Goal: Obtain resource: Obtain resource

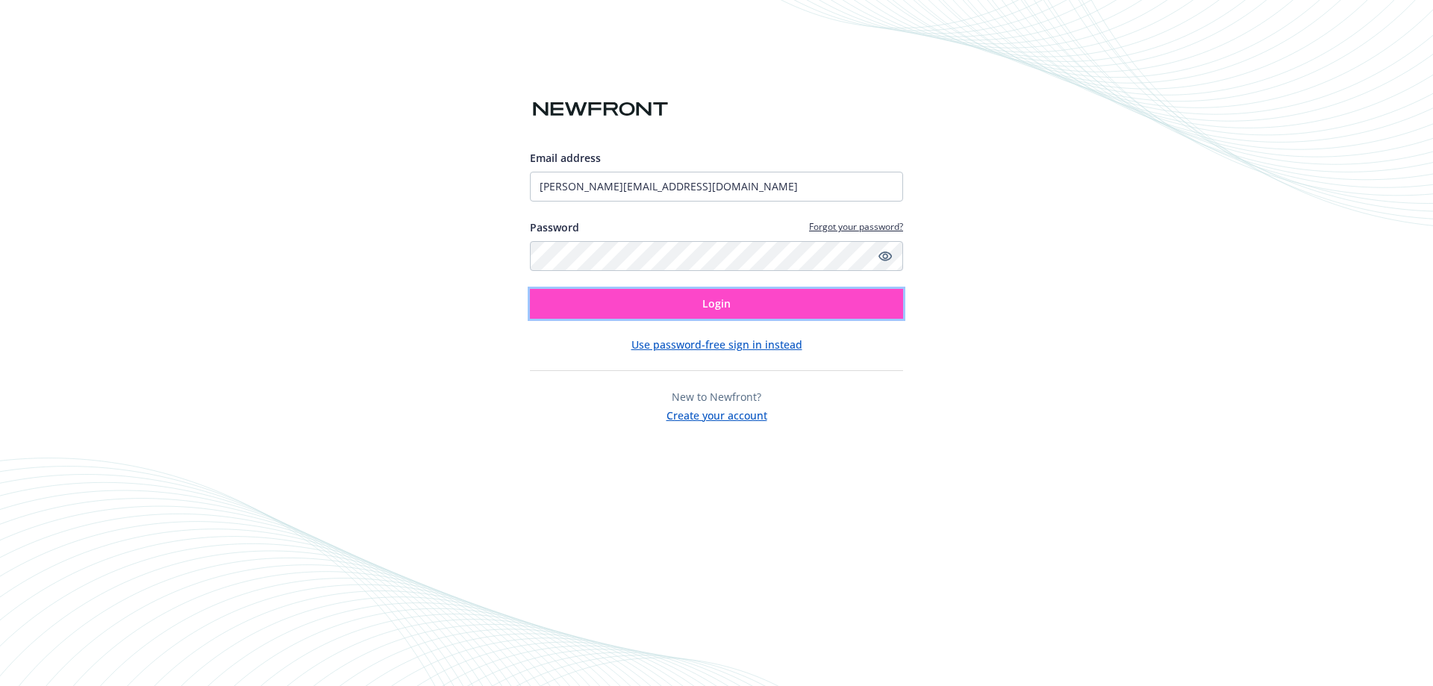
click at [803, 304] on button "Login" at bounding box center [716, 304] width 373 height 30
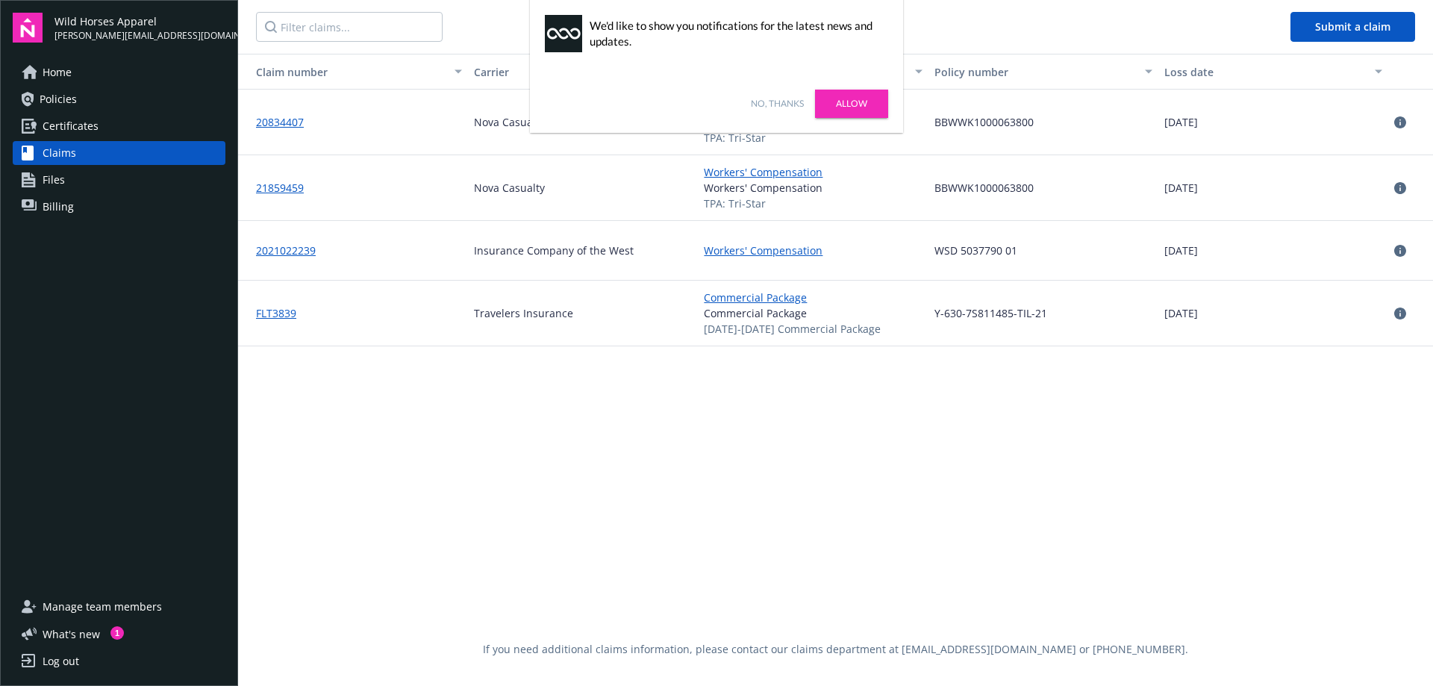
click at [69, 93] on span "Policies" at bounding box center [58, 99] width 37 height 24
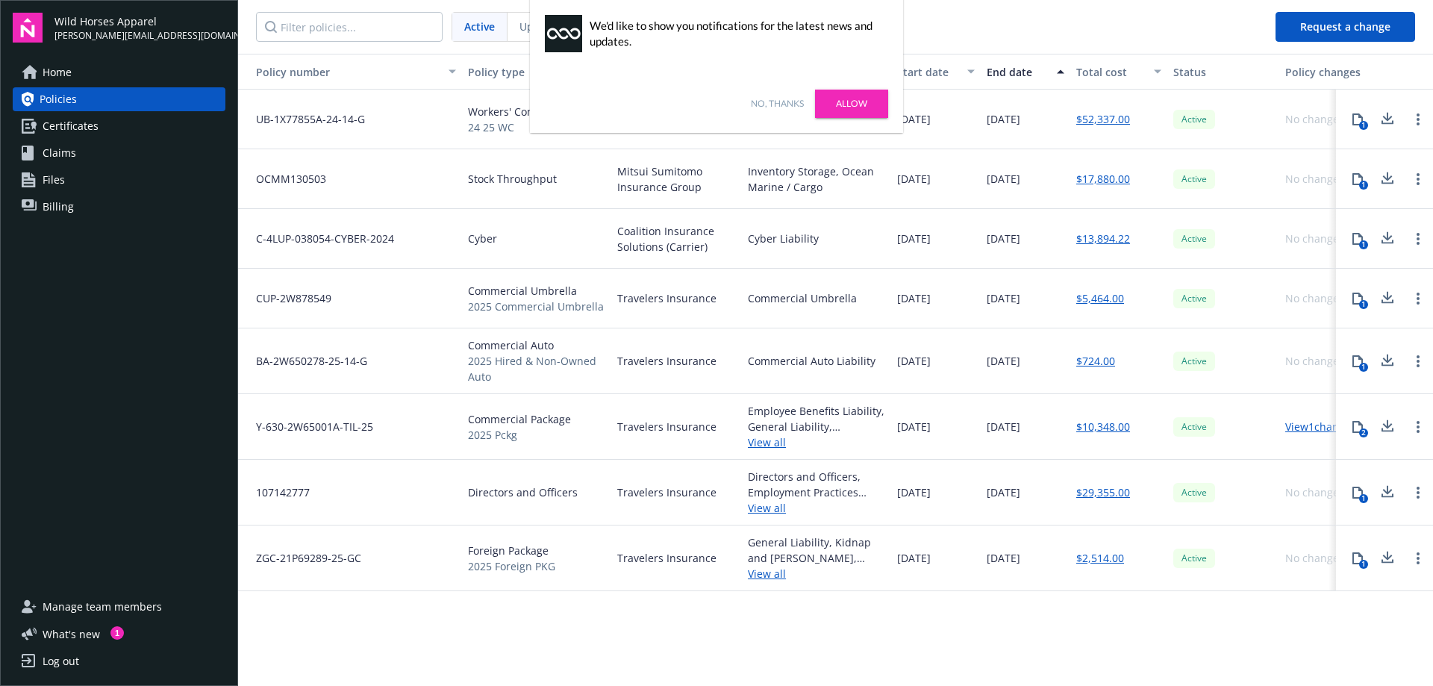
click at [783, 99] on link "No, thanks" at bounding box center [777, 103] width 53 height 13
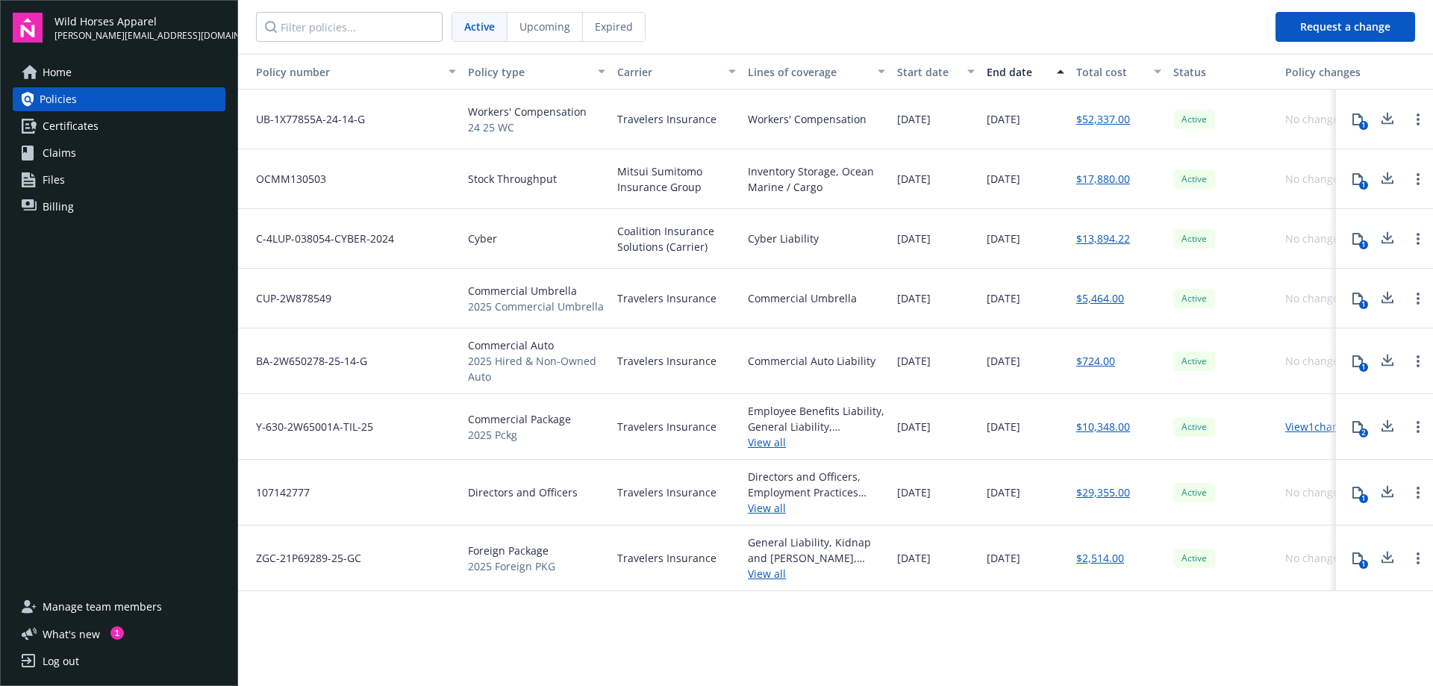
click at [1356, 119] on icon at bounding box center [1357, 119] width 12 height 12
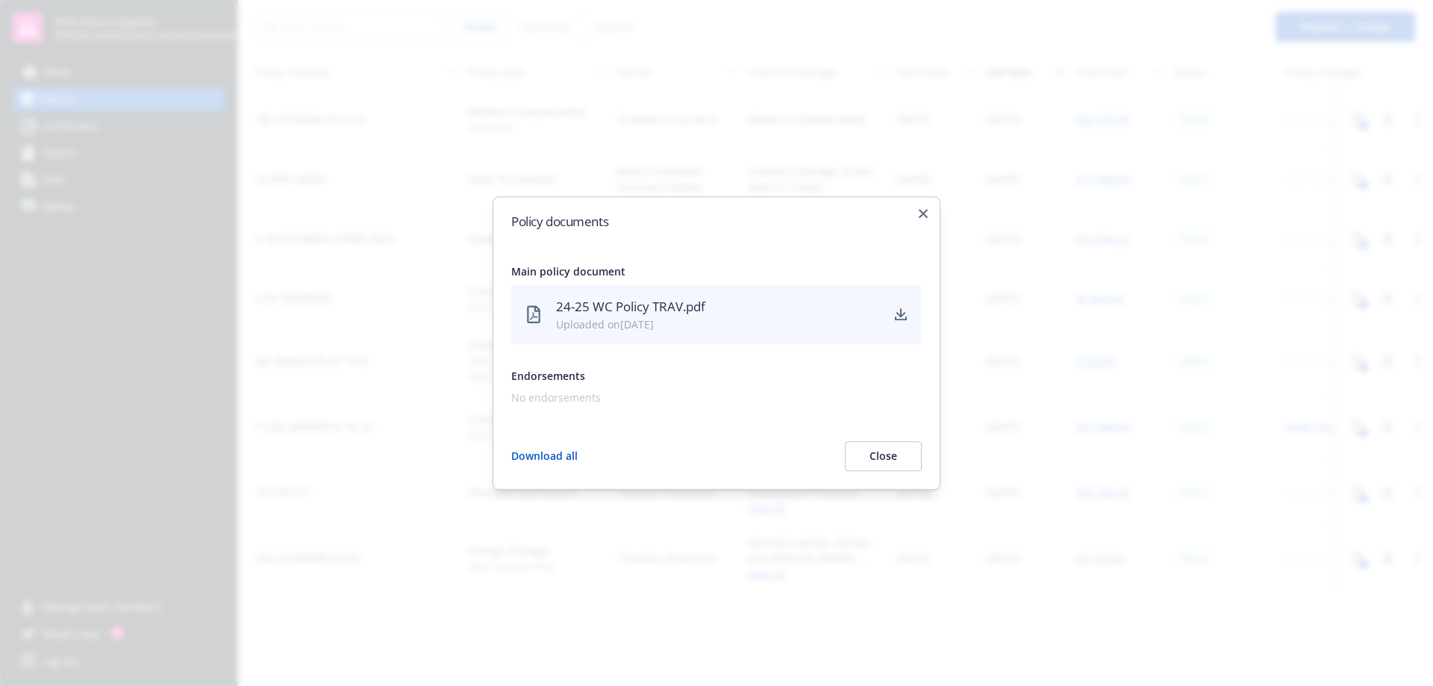
click at [904, 312] on icon "download" at bounding box center [901, 315] width 12 height 12
click at [890, 454] on button "Close" at bounding box center [883, 456] width 77 height 30
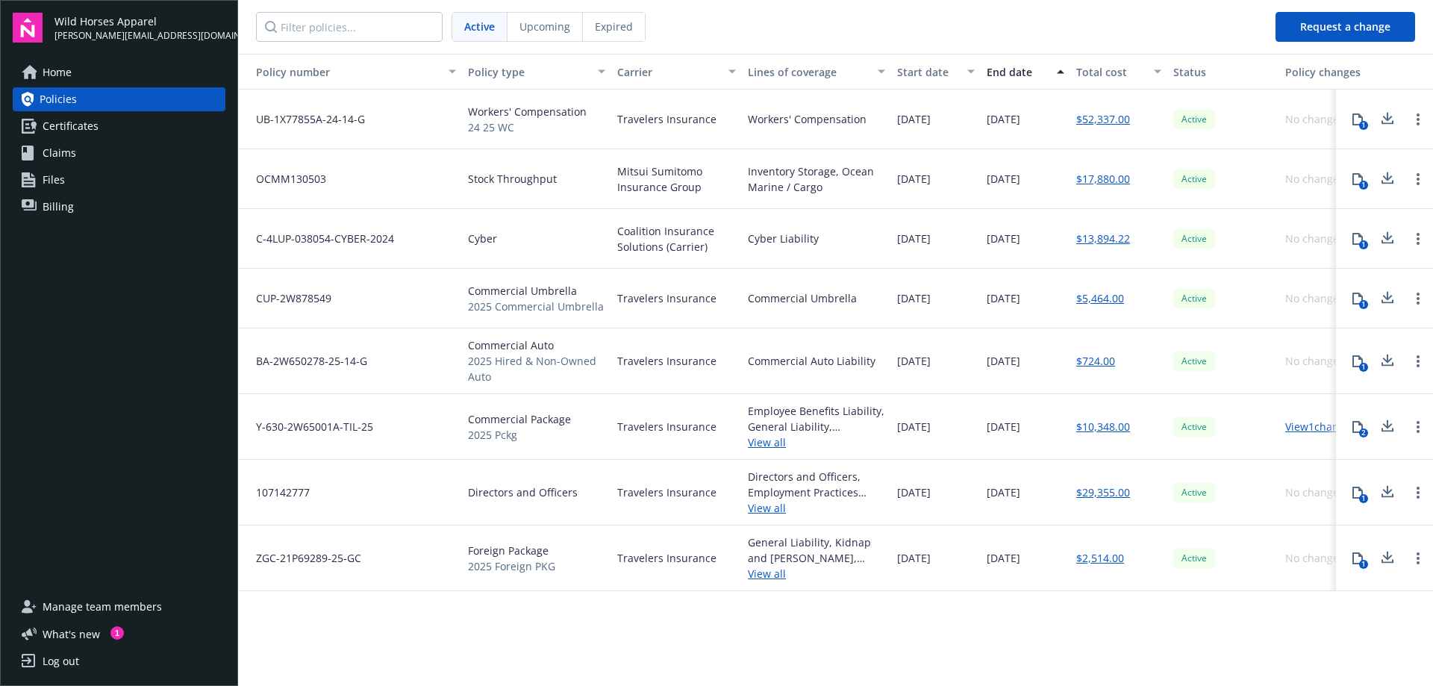
click at [60, 74] on span "Home" at bounding box center [57, 72] width 29 height 24
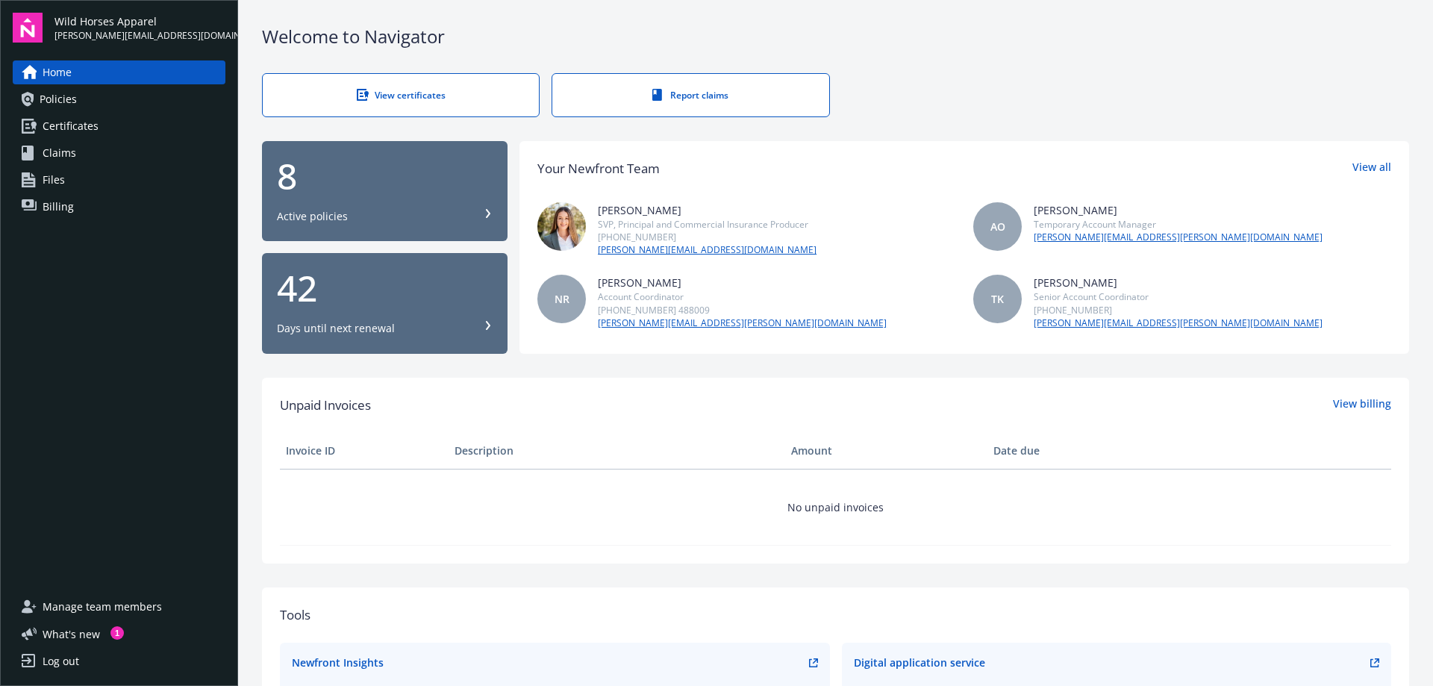
click at [469, 106] on link "View certificates" at bounding box center [401, 95] width 278 height 44
click at [413, 198] on div "8 Active policies" at bounding box center [385, 191] width 216 height 66
click at [331, 182] on div "8" at bounding box center [385, 176] width 216 height 36
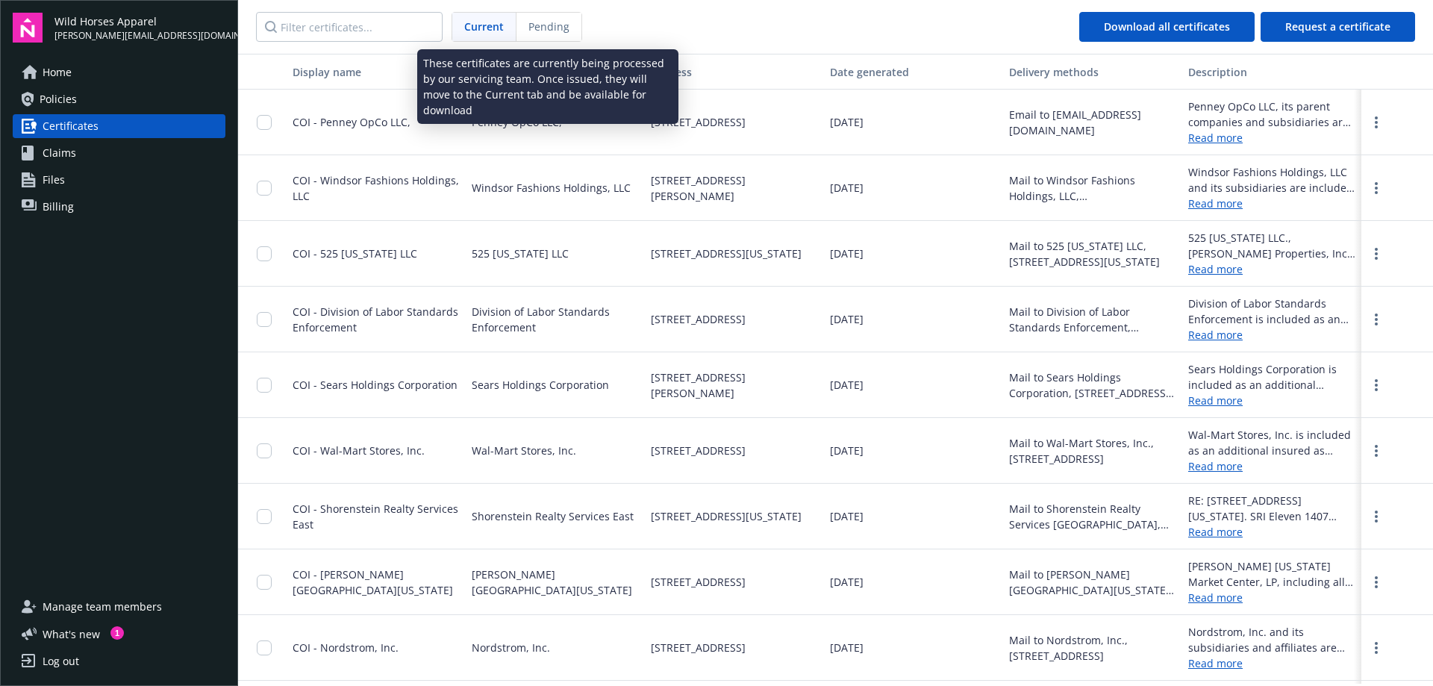
click at [569, 27] on div "Pending" at bounding box center [548, 27] width 65 height 28
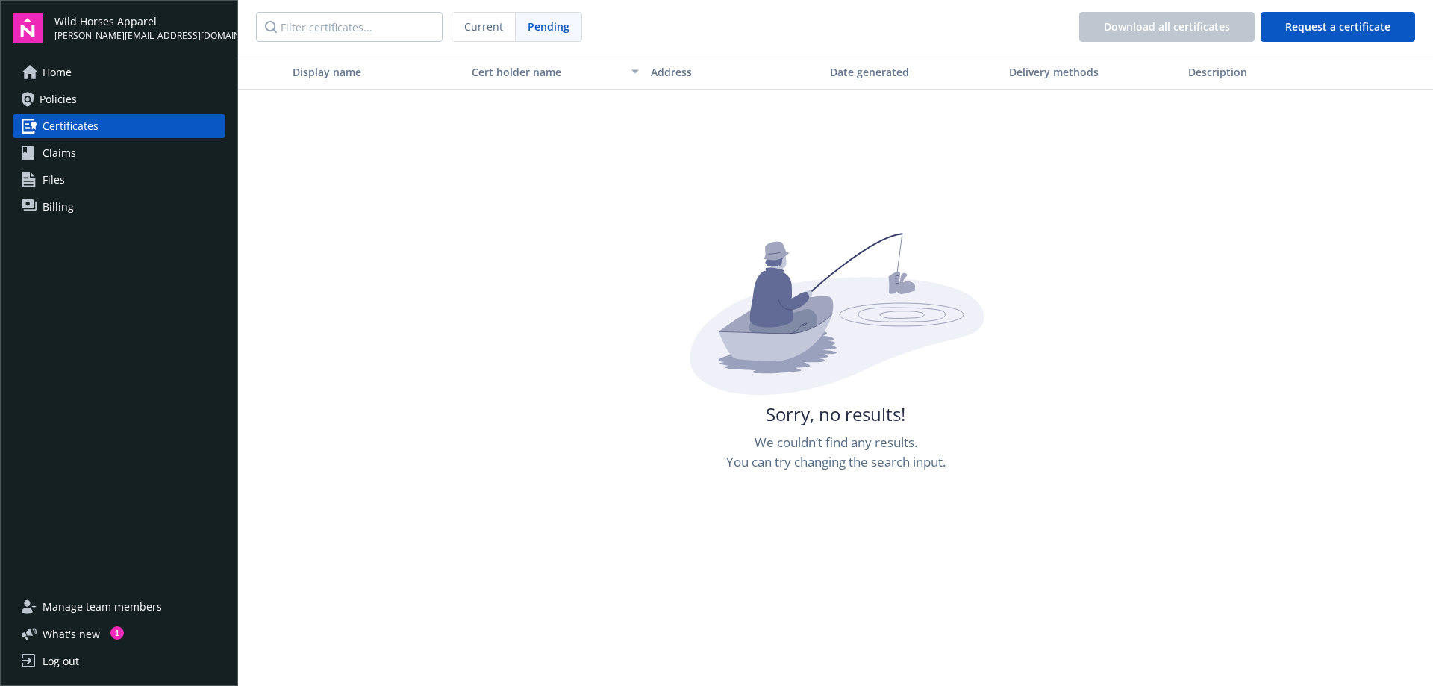
click at [55, 90] on span "Policies" at bounding box center [58, 99] width 37 height 24
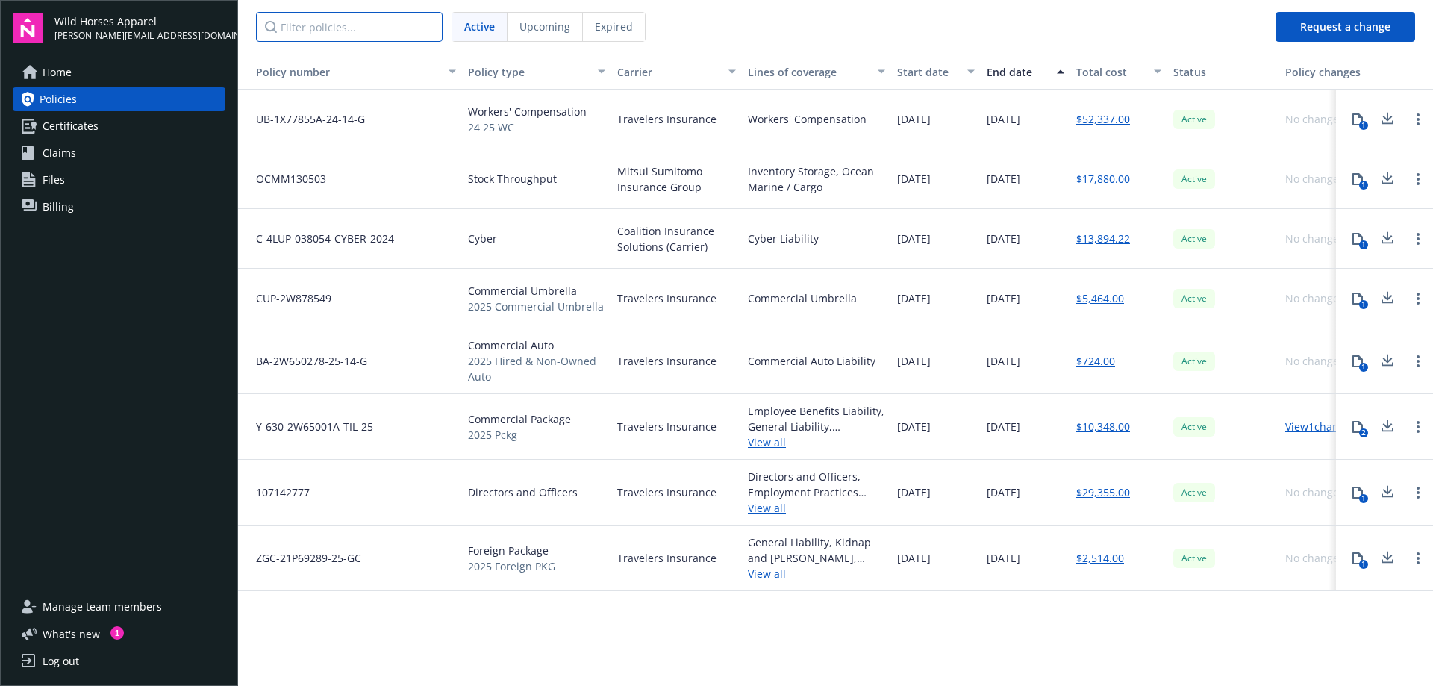
click at [367, 33] on input "Filter policies..." at bounding box center [349, 27] width 187 height 30
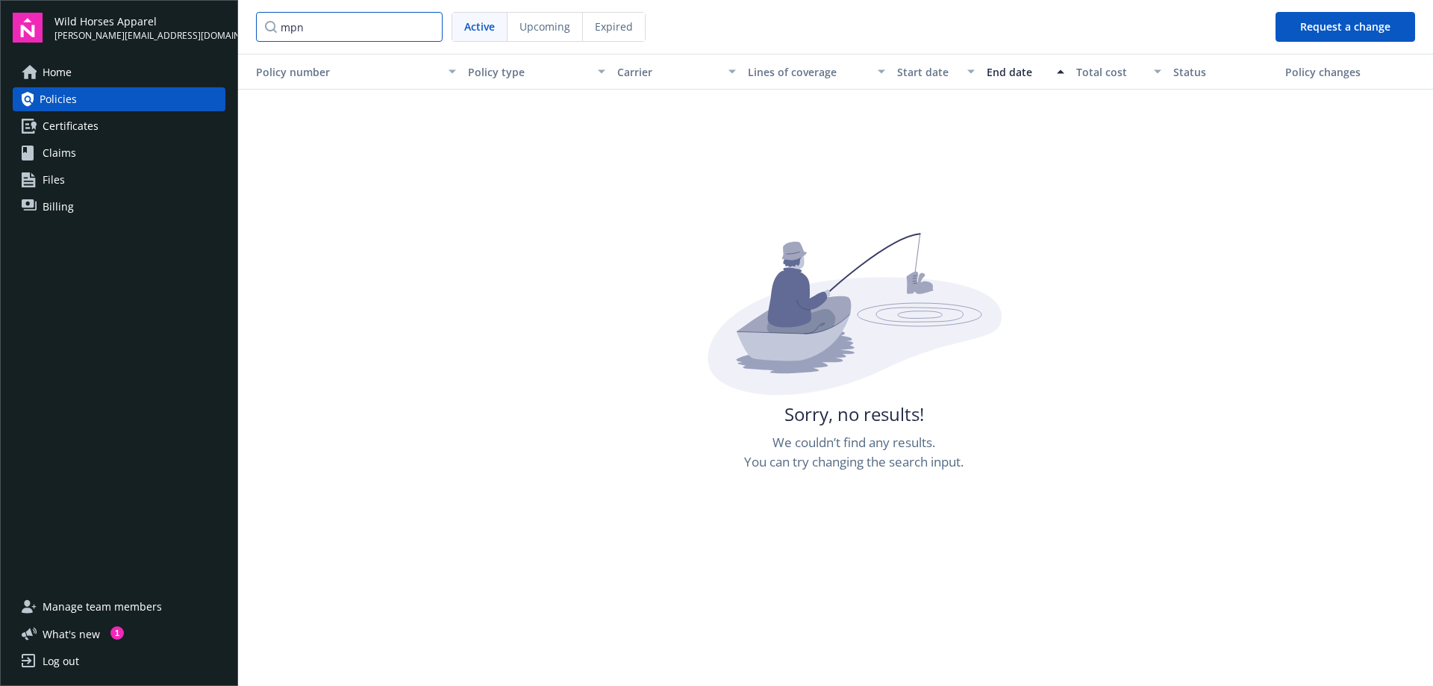
click at [357, 22] on input "mpn" at bounding box center [349, 27] width 187 height 30
type input "m"
